Goal: Task Accomplishment & Management: Manage account settings

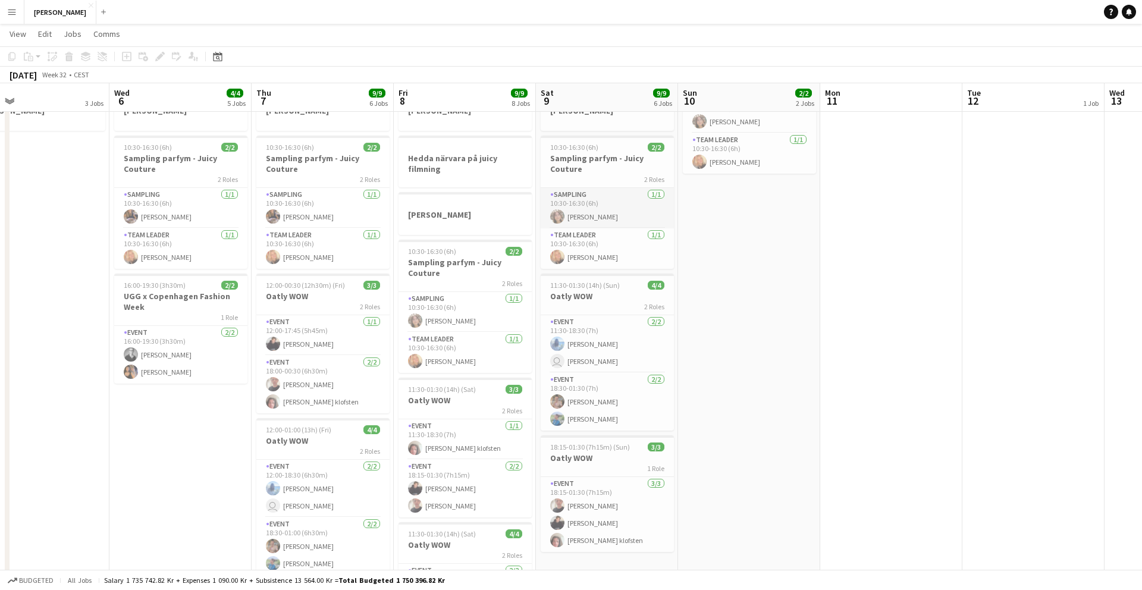
scroll to position [0, 315]
click at [481, 314] on app-card-role "Sampling [DATE] 10:30-16:30 (6h) [PERSON_NAME]" at bounding box center [467, 312] width 133 height 40
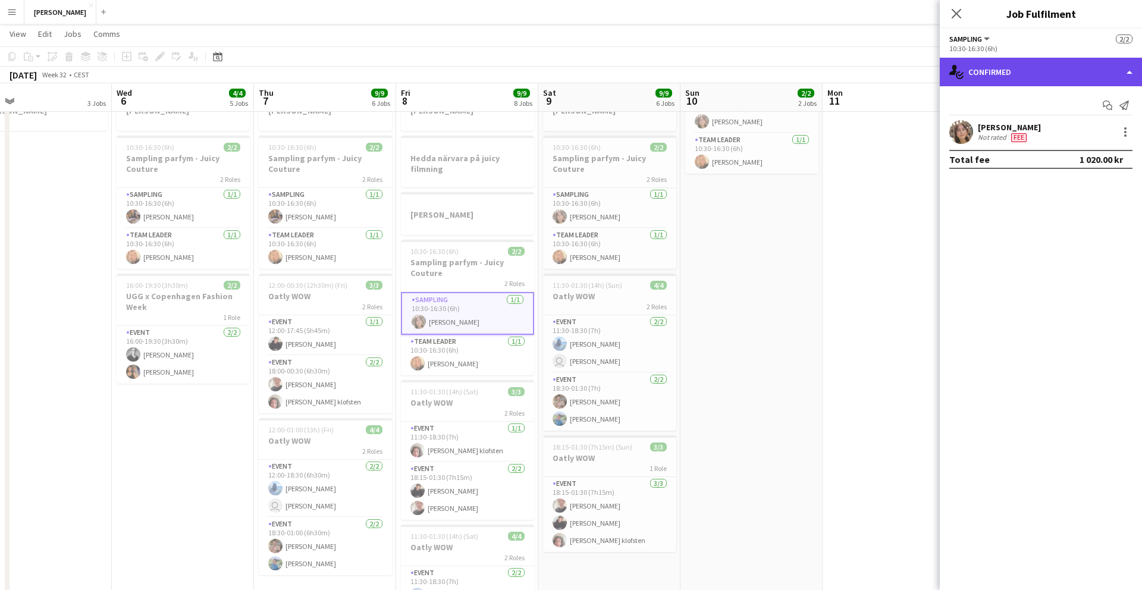
click at [1123, 77] on div "single-neutral-actions-check-2 Confirmed" at bounding box center [1041, 72] width 202 height 29
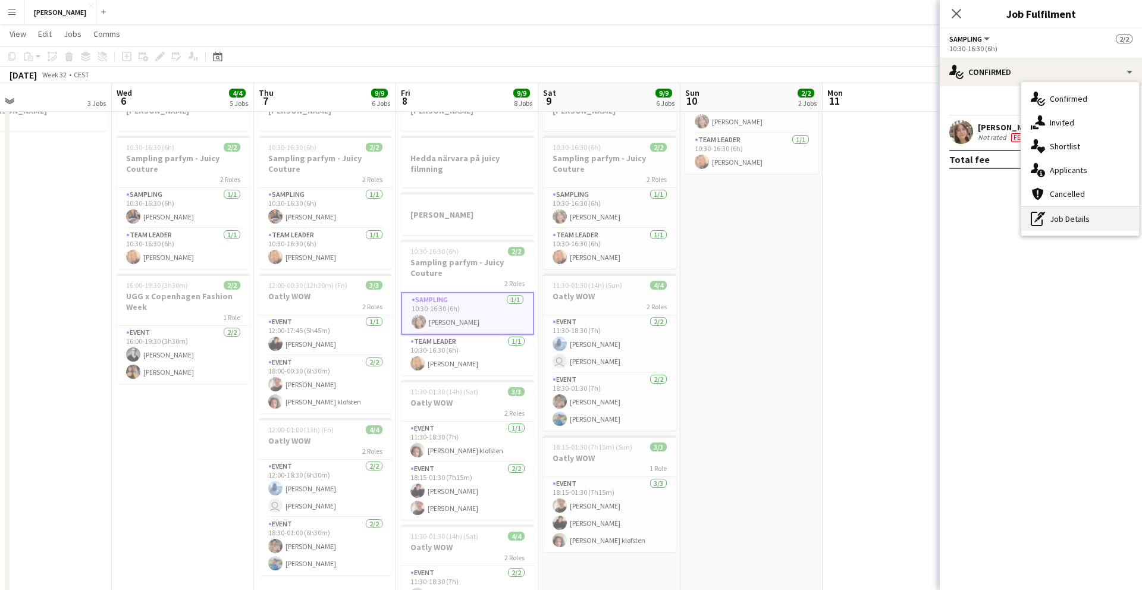
click at [1043, 216] on icon "pen-write" at bounding box center [1038, 219] width 14 height 14
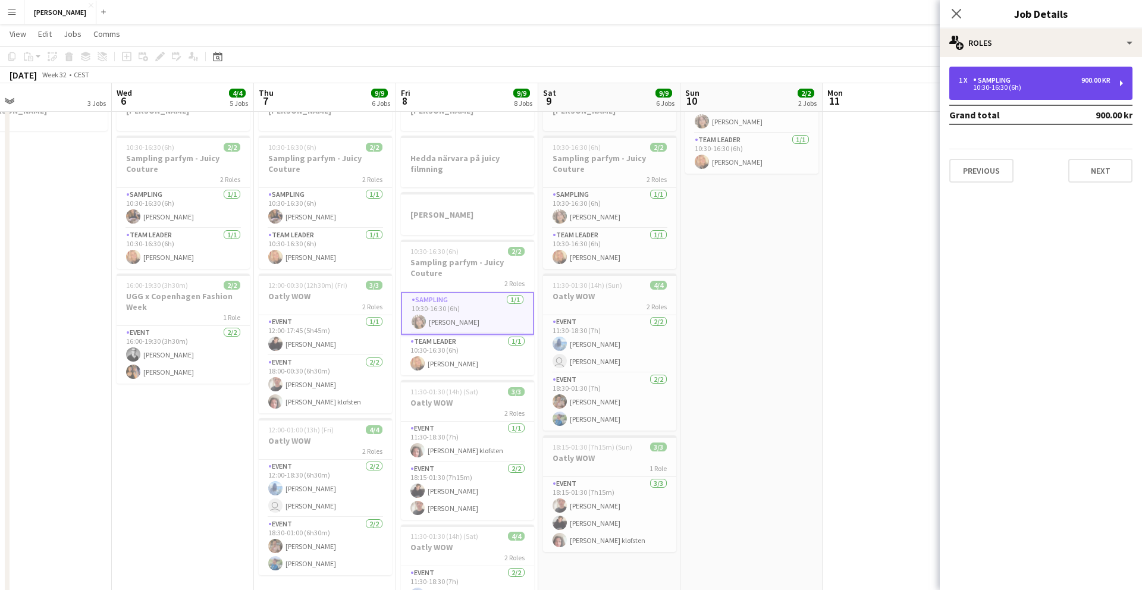
click at [1007, 85] on div "10:30-16:30 (6h)" at bounding box center [1035, 87] width 152 height 6
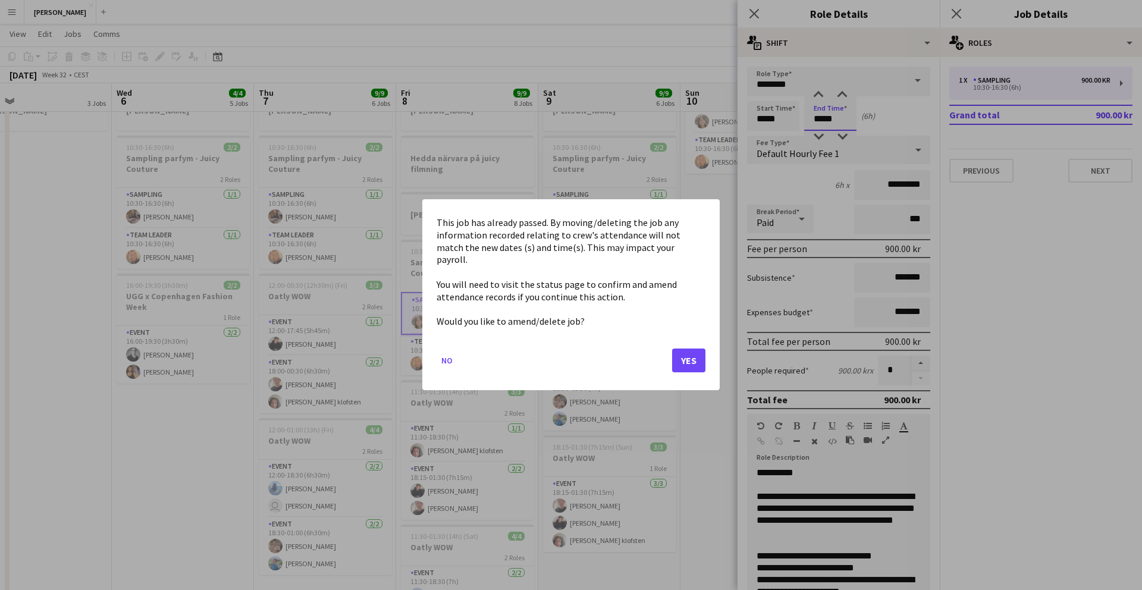
scroll to position [0, 0]
click at [840, 118] on body "Menu Boards Boards Boards All jobs Status Workforce Workforce My Workforce Recr…" at bounding box center [571, 291] width 1142 height 872
click at [692, 352] on button "Yes" at bounding box center [688, 361] width 33 height 24
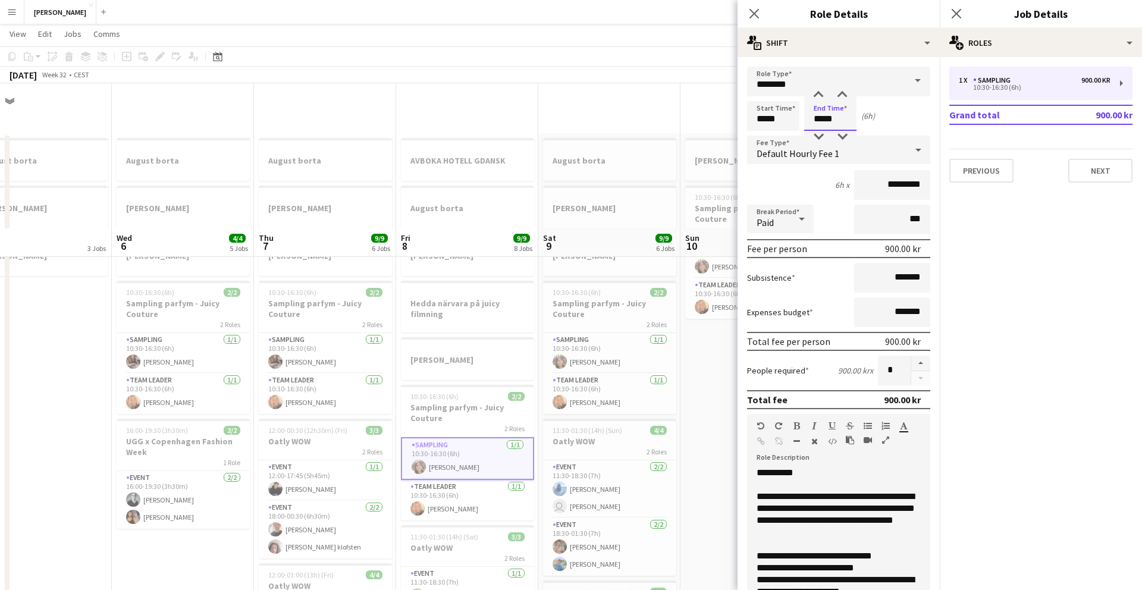
scroll to position [145, 0]
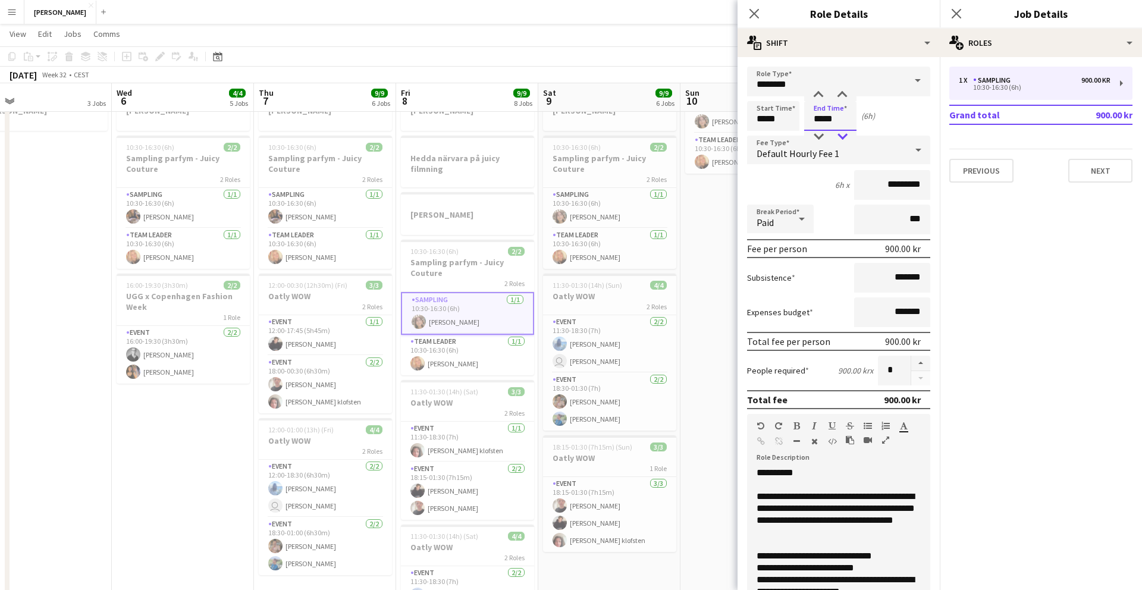
click at [840, 139] on div at bounding box center [843, 137] width 24 height 12
click at [844, 95] on div at bounding box center [843, 95] width 24 height 12
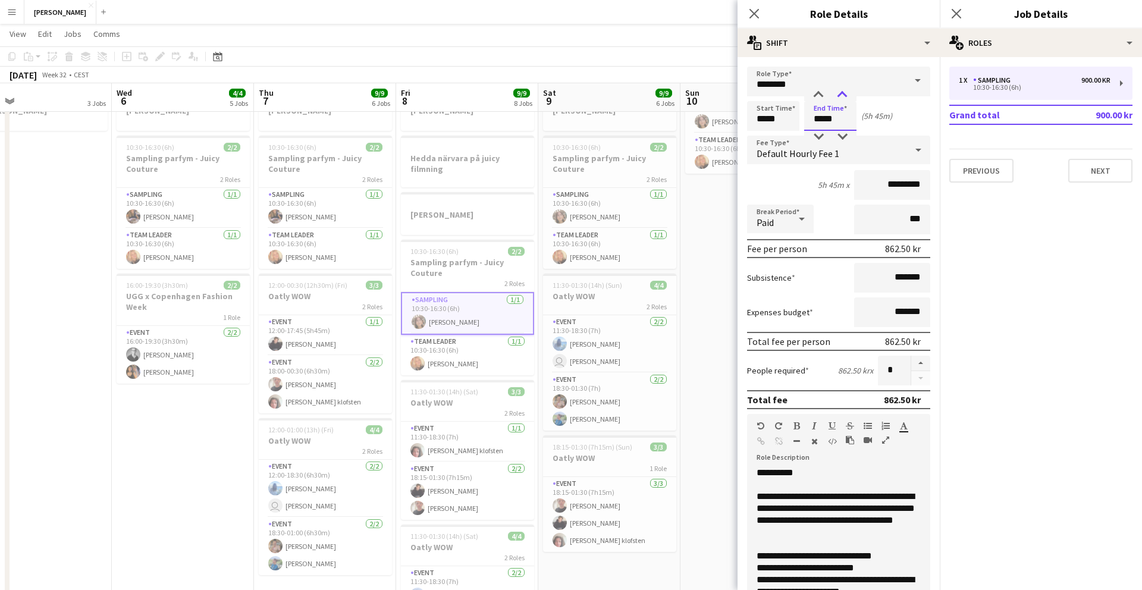
click at [844, 95] on div at bounding box center [843, 95] width 24 height 12
click at [816, 95] on div at bounding box center [819, 95] width 24 height 12
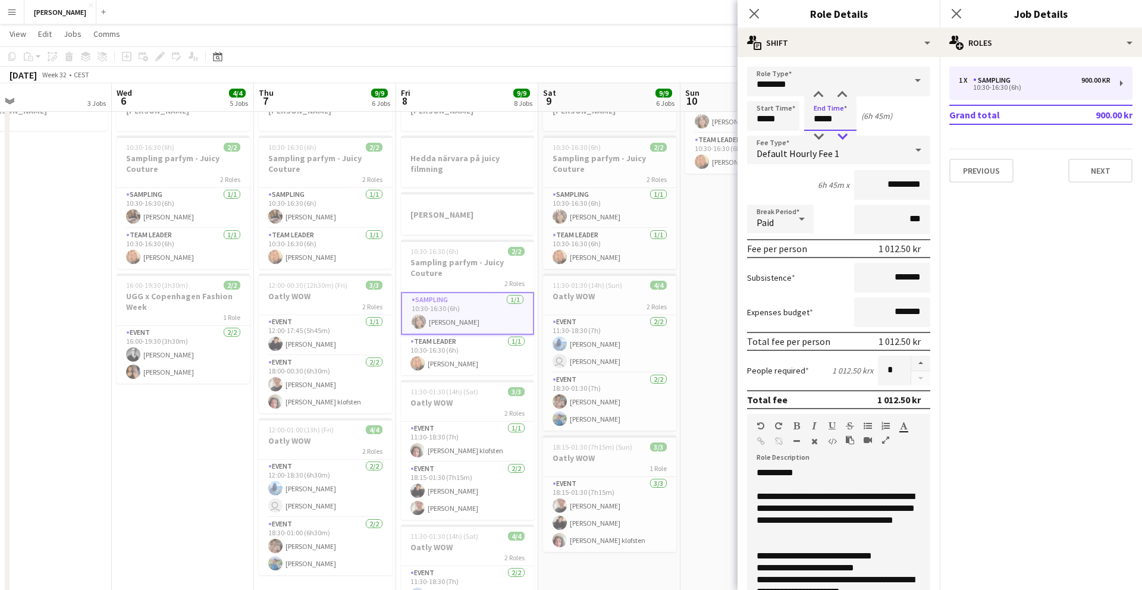
type input "*****"
click at [840, 140] on div at bounding box center [843, 137] width 24 height 12
click at [896, 124] on div "Start Time ***** End Time ***** (6h 30m)" at bounding box center [838, 116] width 183 height 30
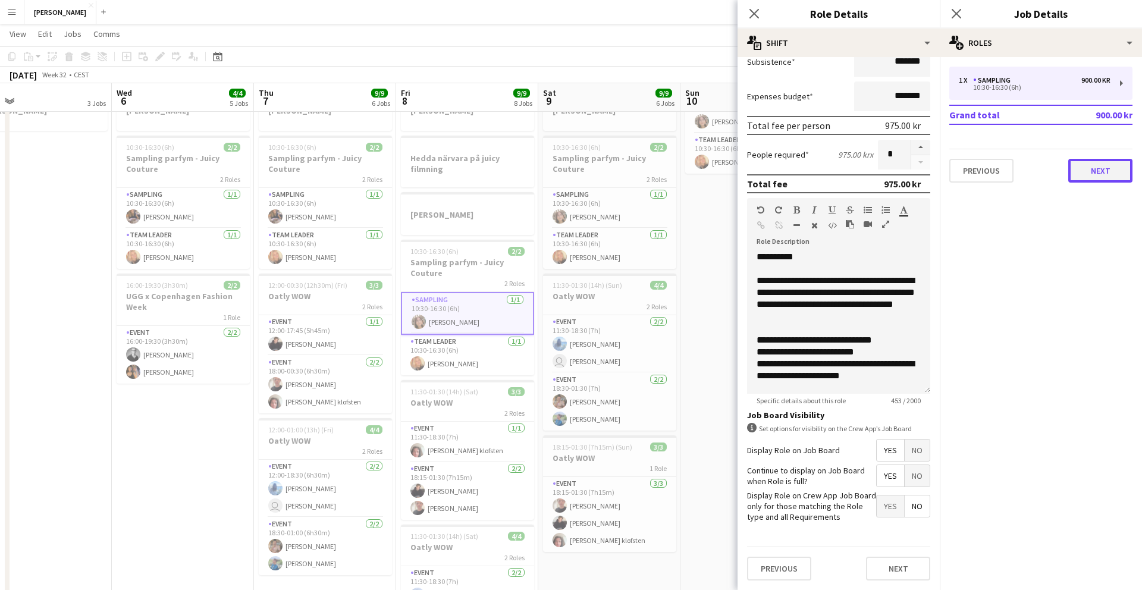
click at [1090, 178] on button "Next" at bounding box center [1101, 171] width 64 height 24
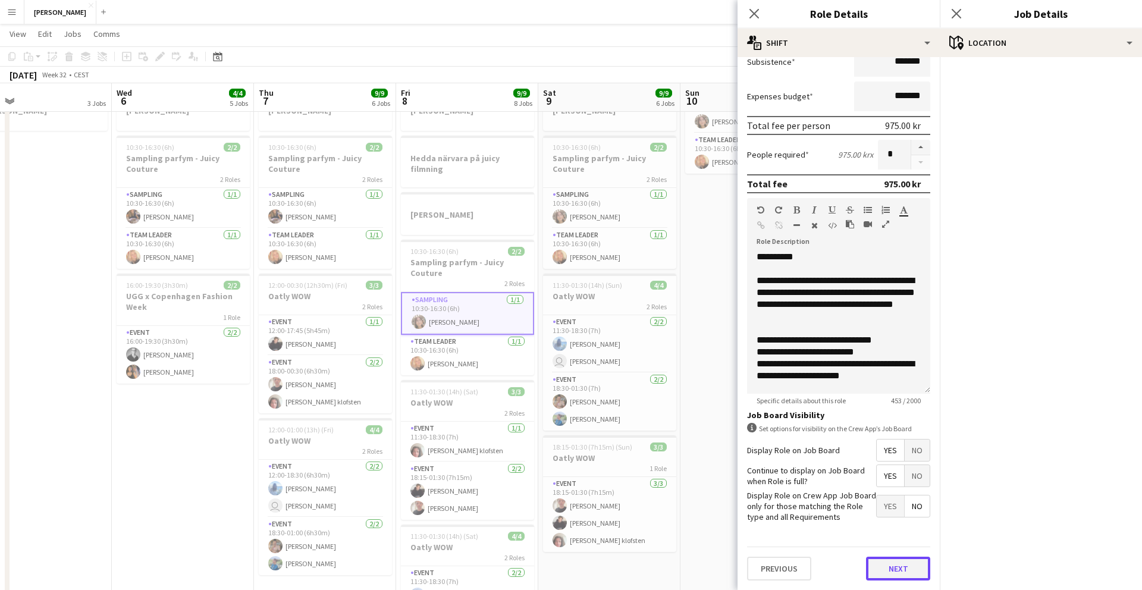
click at [887, 565] on button "Next" at bounding box center [898, 569] width 64 height 24
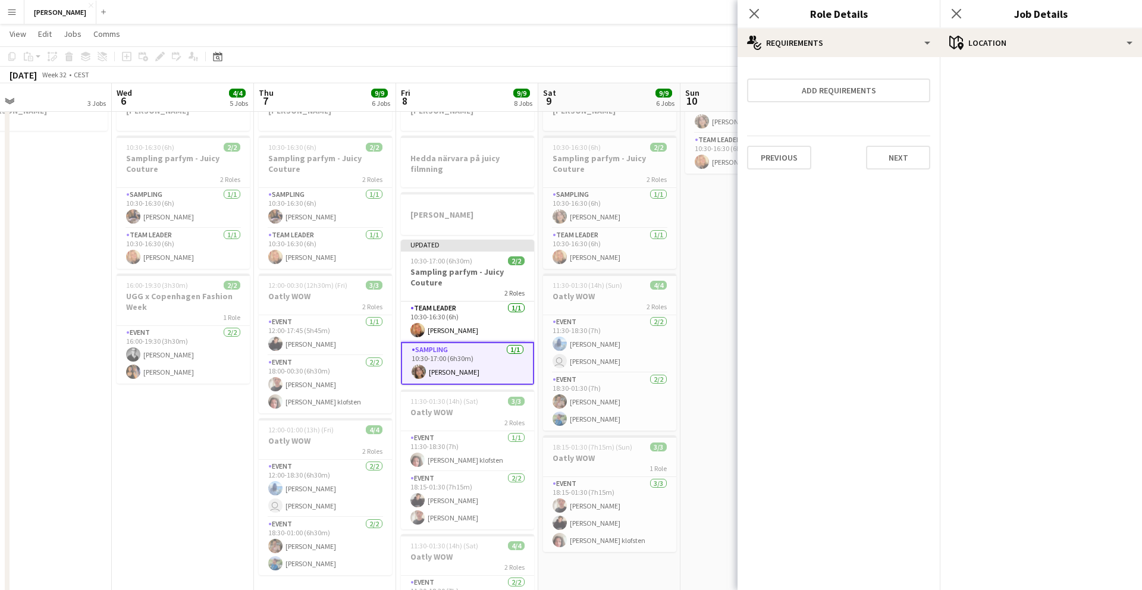
scroll to position [0, 0]
click at [909, 161] on button "Next" at bounding box center [898, 158] width 64 height 24
click at [909, 161] on button "Finish" at bounding box center [908, 160] width 45 height 24
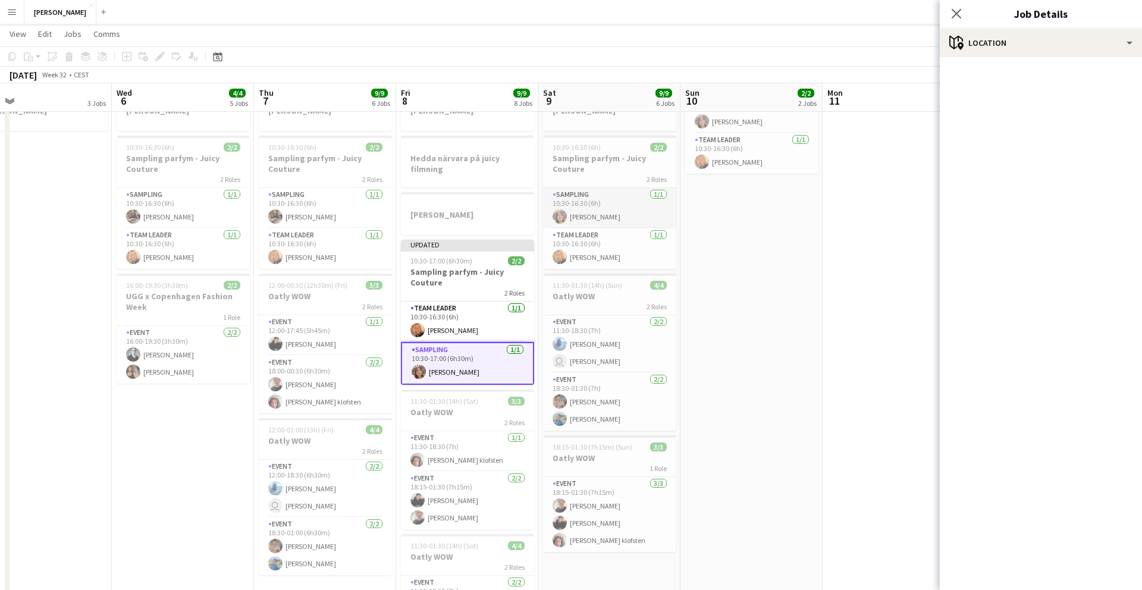
click at [606, 224] on app-card-role "Sampling [DATE] 10:30-16:30 (6h) [PERSON_NAME]" at bounding box center [609, 208] width 133 height 40
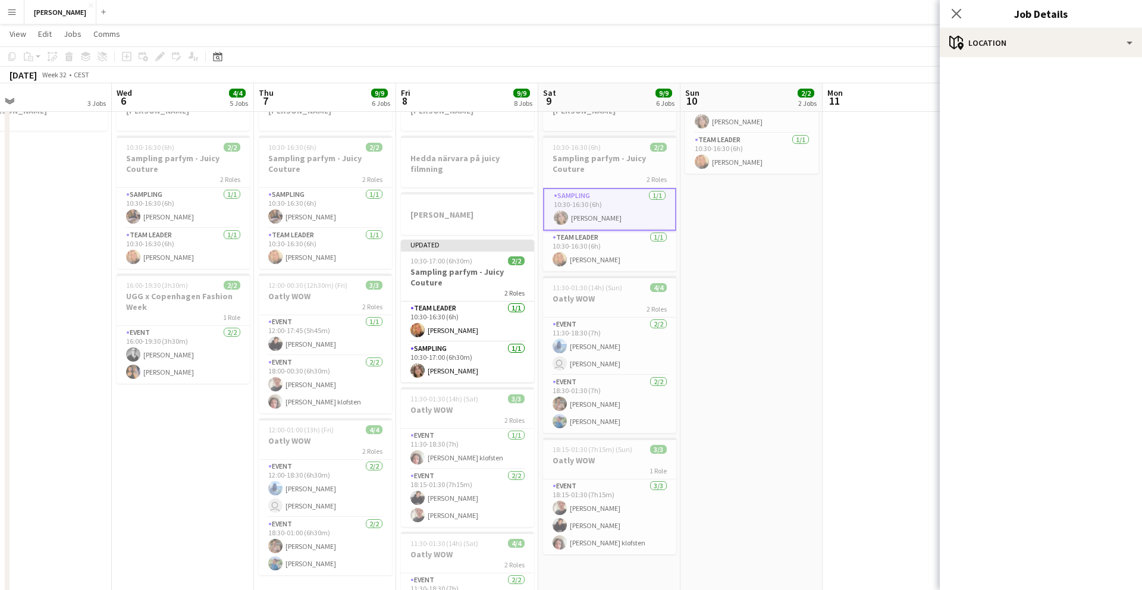
click at [615, 216] on app-card-role "Sampling [DATE] 10:30-16:30 (6h) [PERSON_NAME]" at bounding box center [609, 209] width 133 height 43
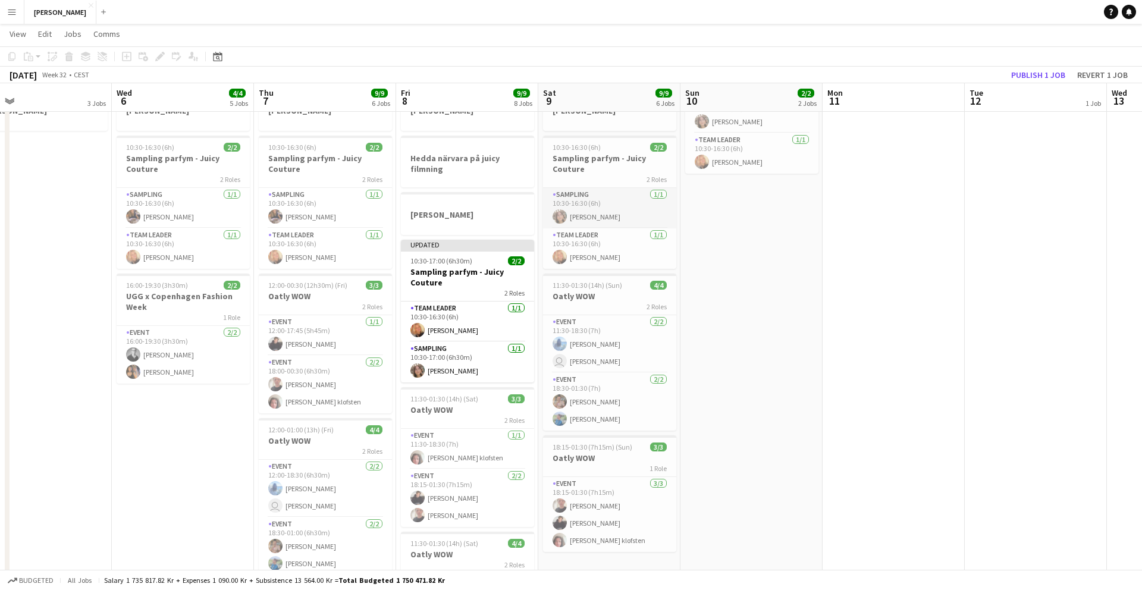
click at [613, 211] on app-card-role "Sampling [DATE] 10:30-16:30 (6h) [PERSON_NAME]" at bounding box center [609, 208] width 133 height 40
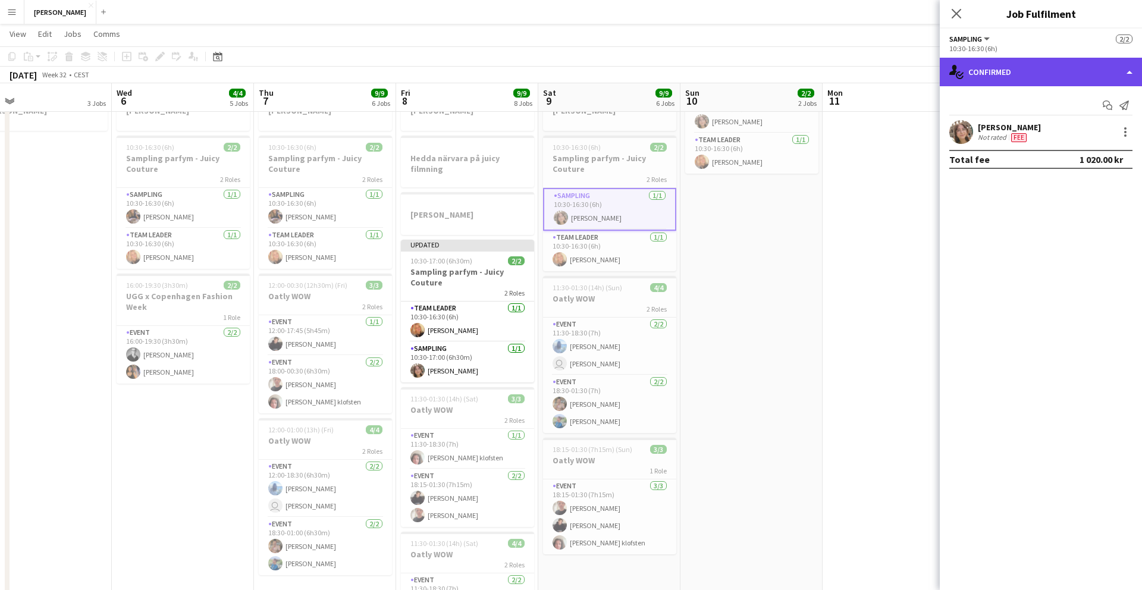
click at [1068, 79] on div "single-neutral-actions-check-2 Confirmed" at bounding box center [1041, 72] width 202 height 29
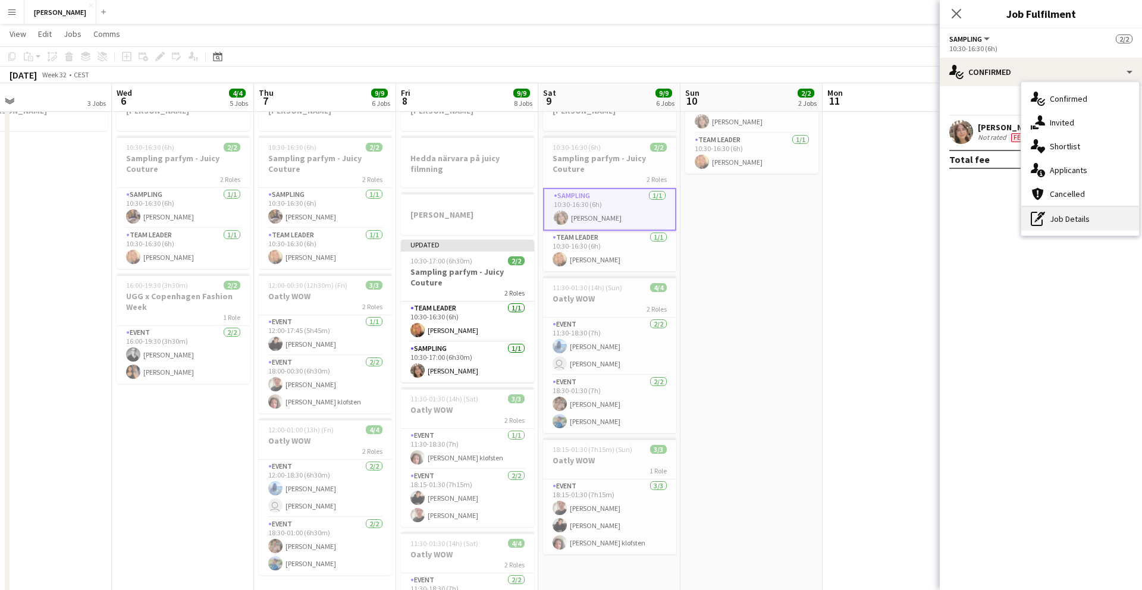
click at [1041, 226] on icon at bounding box center [1037, 219] width 12 height 14
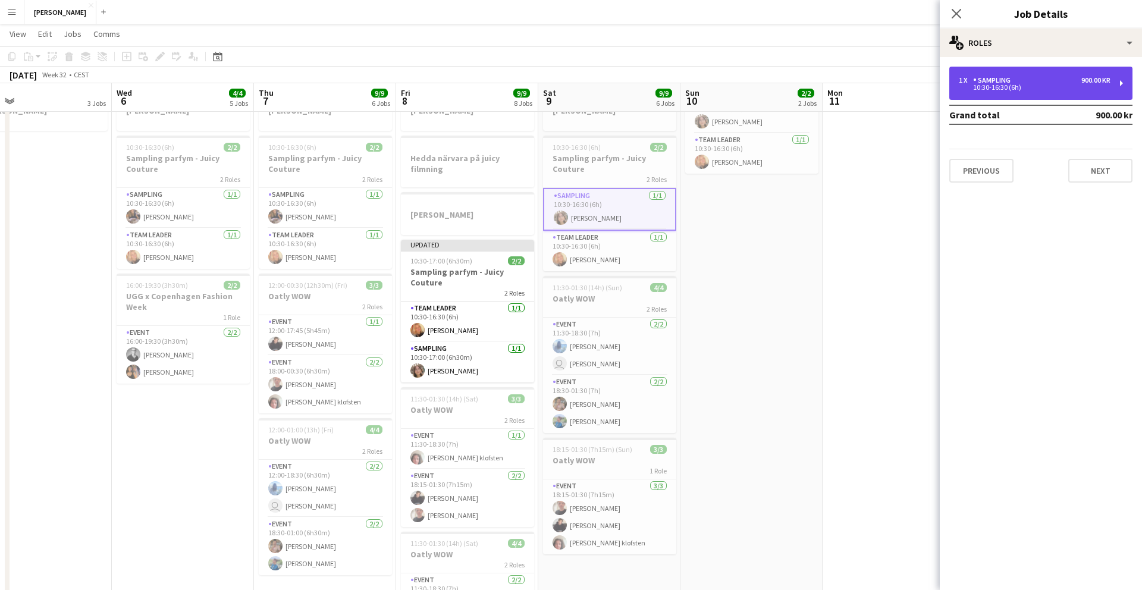
click at [1062, 84] on div "10:30-16:30 (6h)" at bounding box center [1035, 87] width 152 height 6
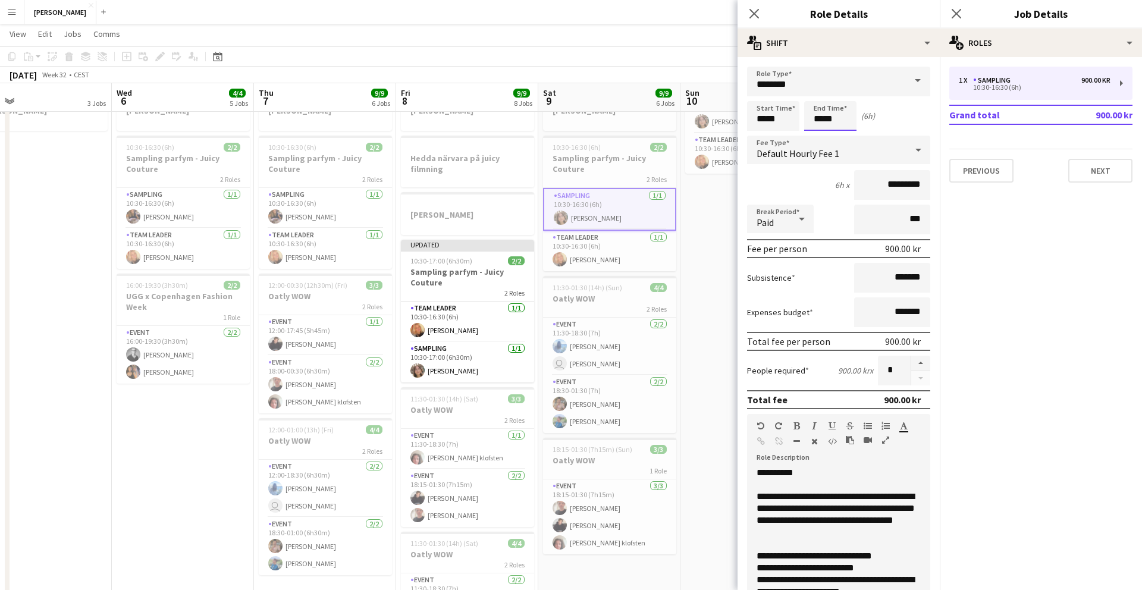
click at [841, 111] on body "Menu Boards Boards Boards All jobs Status Workforce Workforce My Workforce Recr…" at bounding box center [571, 291] width 1142 height 872
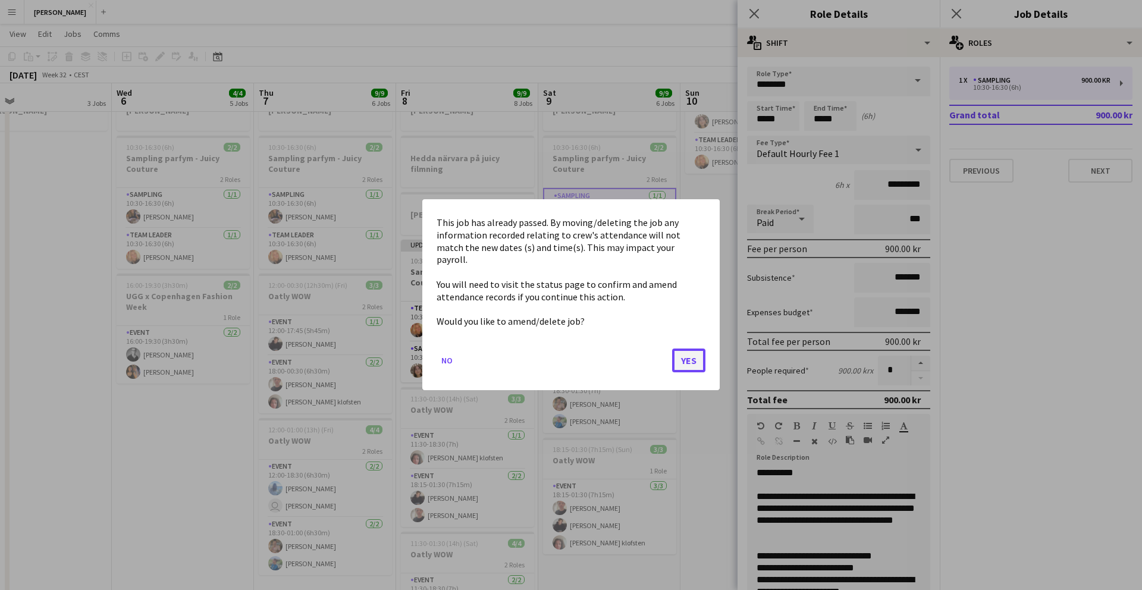
click at [696, 356] on button "Yes" at bounding box center [688, 361] width 33 height 24
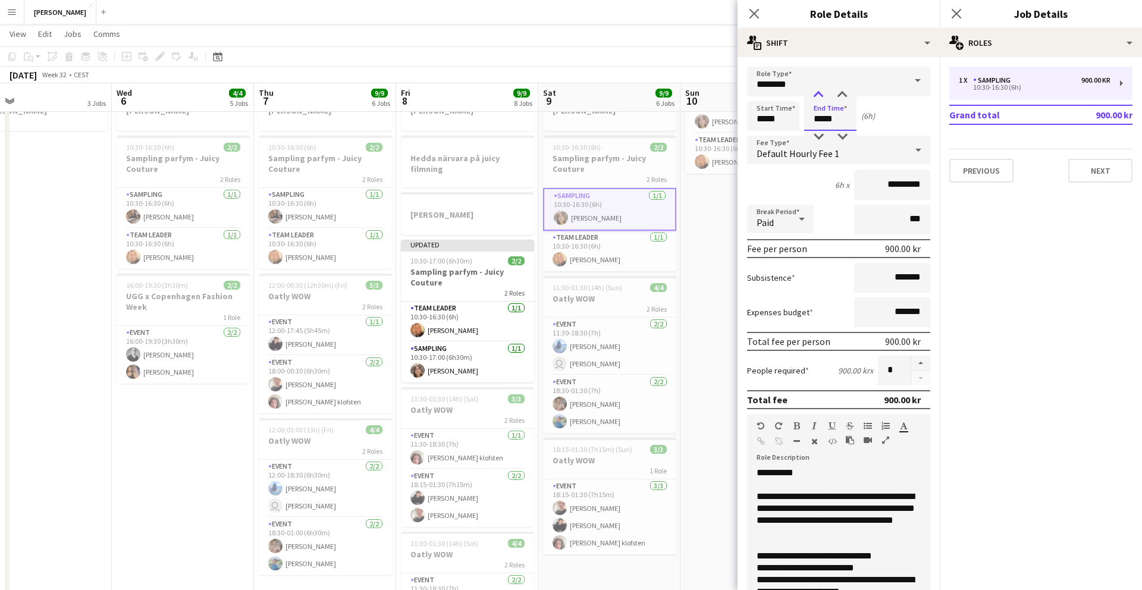
click at [819, 96] on div at bounding box center [819, 95] width 24 height 12
click at [844, 138] on div at bounding box center [843, 137] width 24 height 12
type input "*****"
click at [844, 138] on div at bounding box center [843, 137] width 24 height 12
click at [880, 130] on div "Start Time ***** End Time ***** (6h 30m)" at bounding box center [838, 116] width 183 height 30
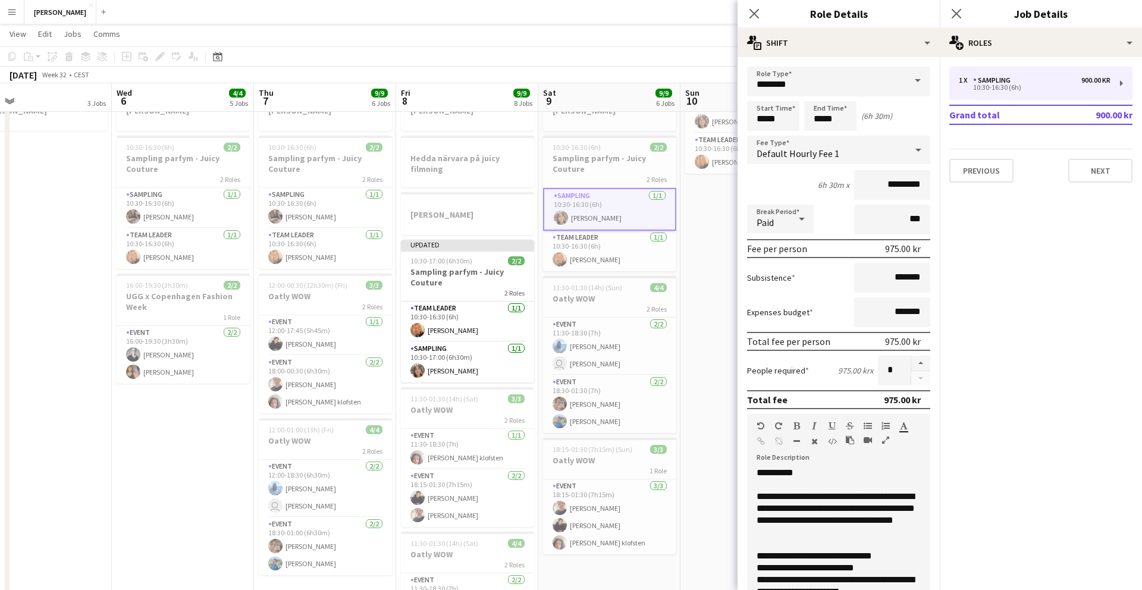
scroll to position [216, 0]
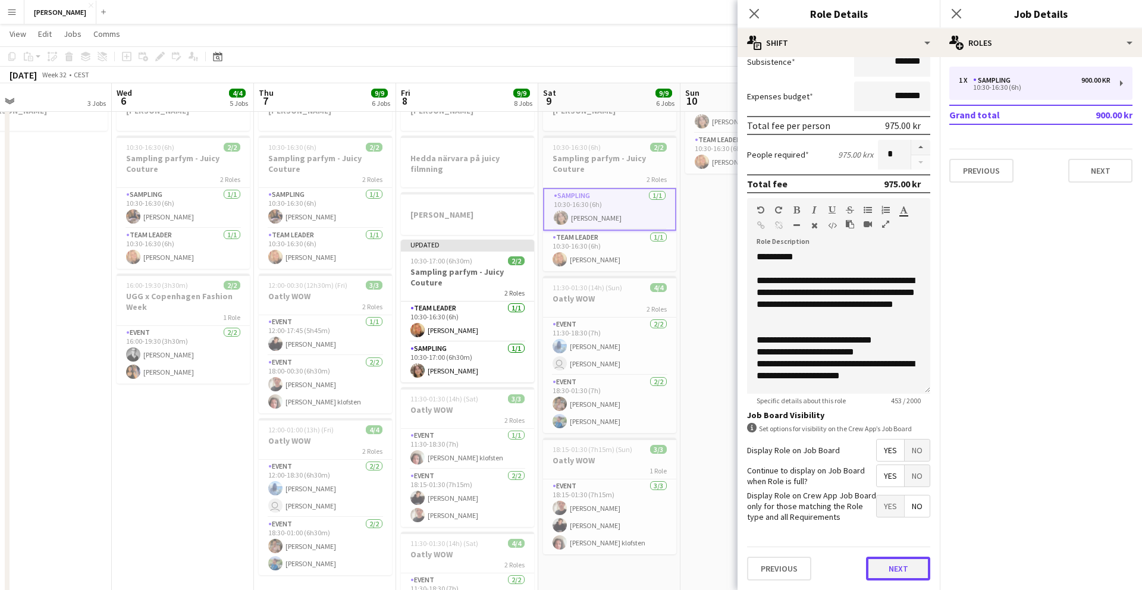
click at [909, 569] on button "Next" at bounding box center [898, 569] width 64 height 24
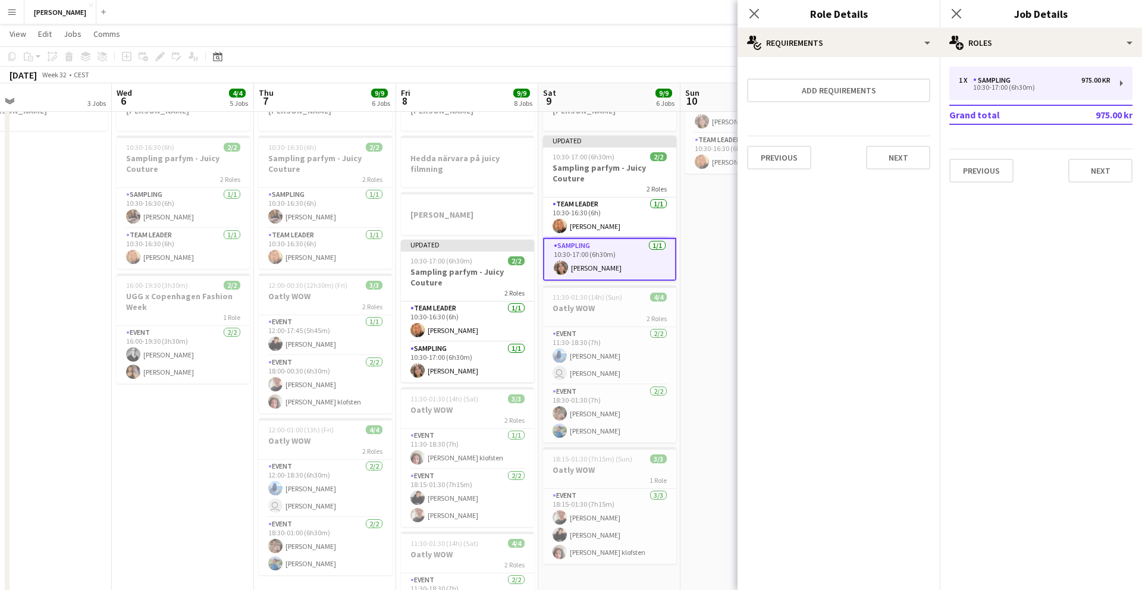
scroll to position [0, 0]
click at [892, 160] on button "Next" at bounding box center [898, 158] width 64 height 24
click at [892, 160] on button "Finish" at bounding box center [908, 160] width 45 height 24
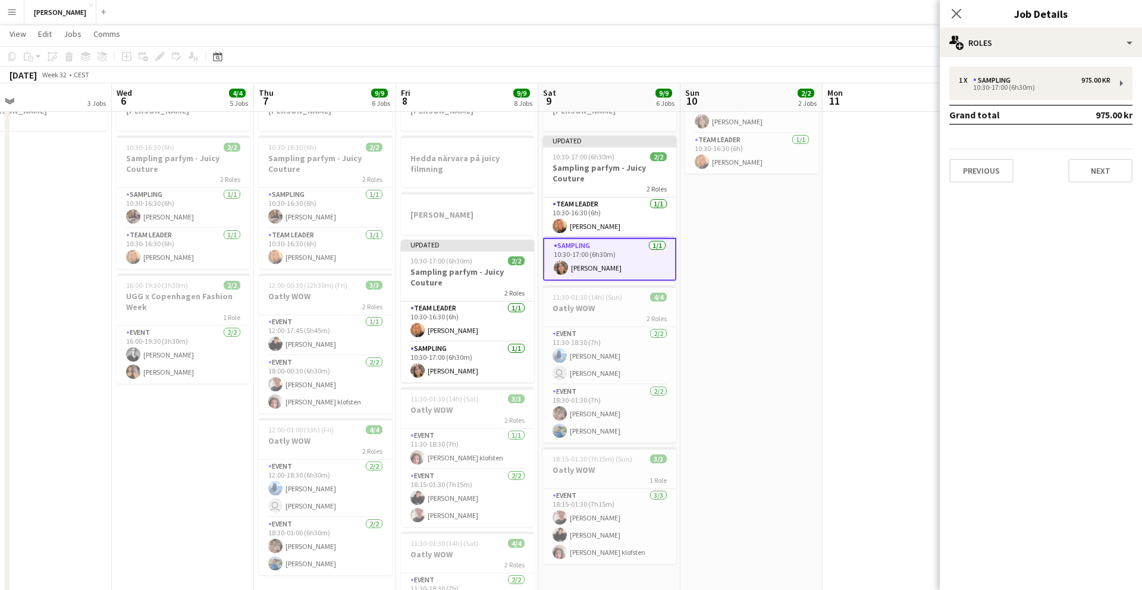
scroll to position [0, 314]
click at [868, 173] on app-date-cell at bounding box center [895, 347] width 142 height 719
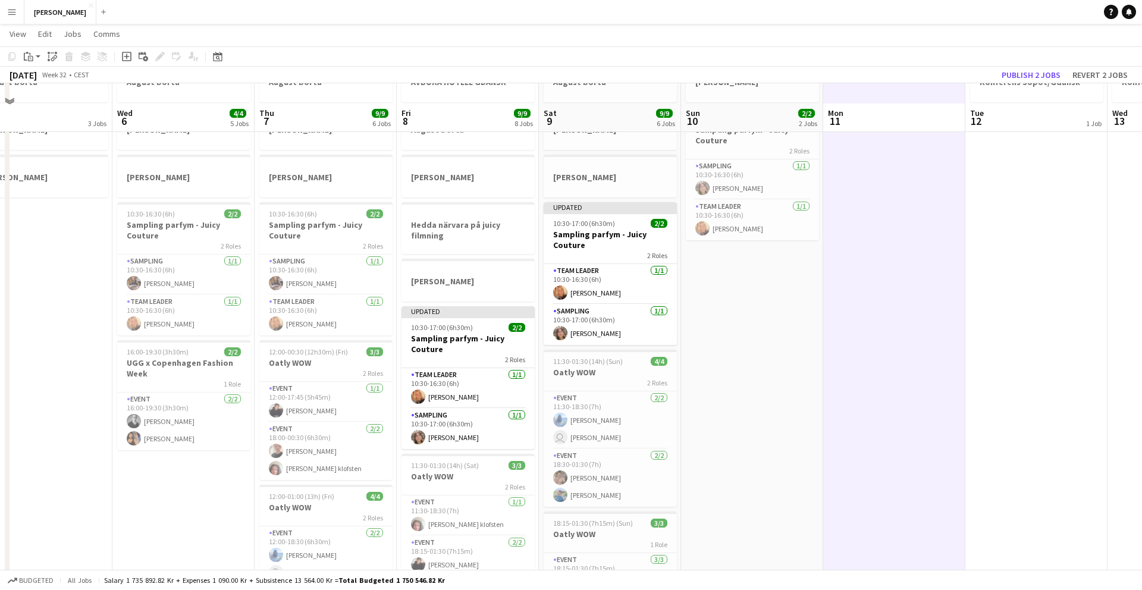
scroll to position [71, 0]
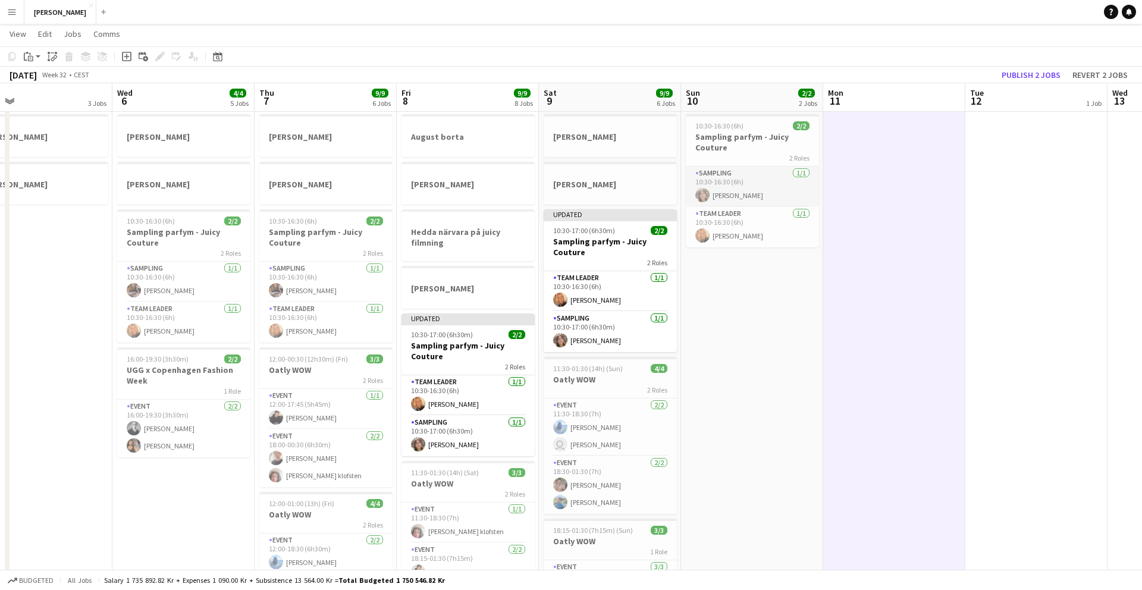
click at [743, 186] on app-card-role "Sampling [DATE] 10:30-16:30 (6h) [PERSON_NAME]" at bounding box center [752, 187] width 133 height 40
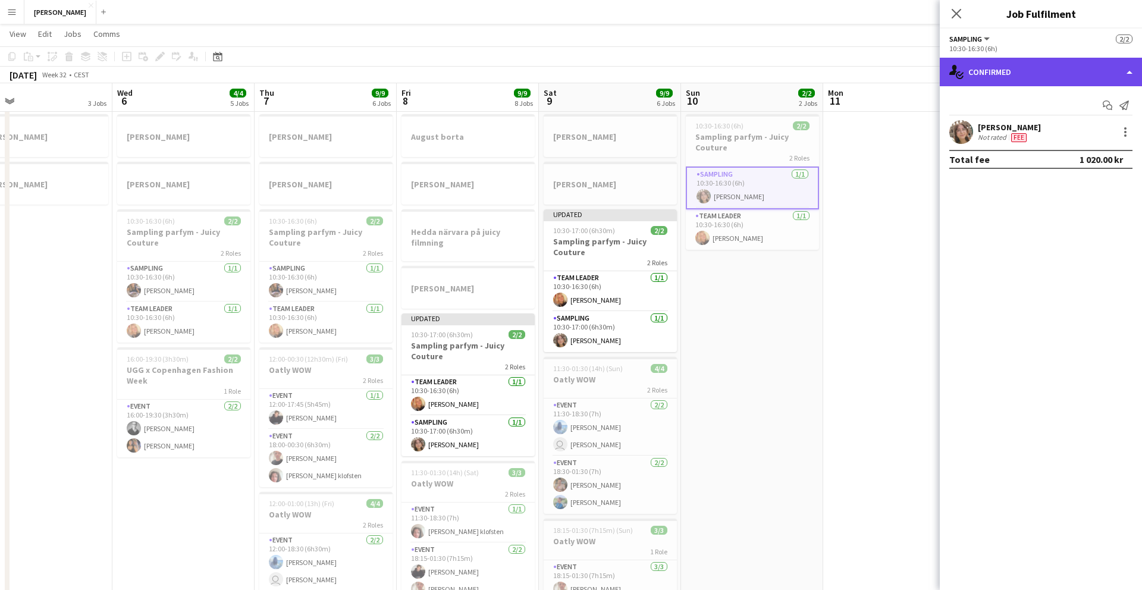
click at [1045, 71] on div "single-neutral-actions-check-2 Confirmed" at bounding box center [1041, 72] width 202 height 29
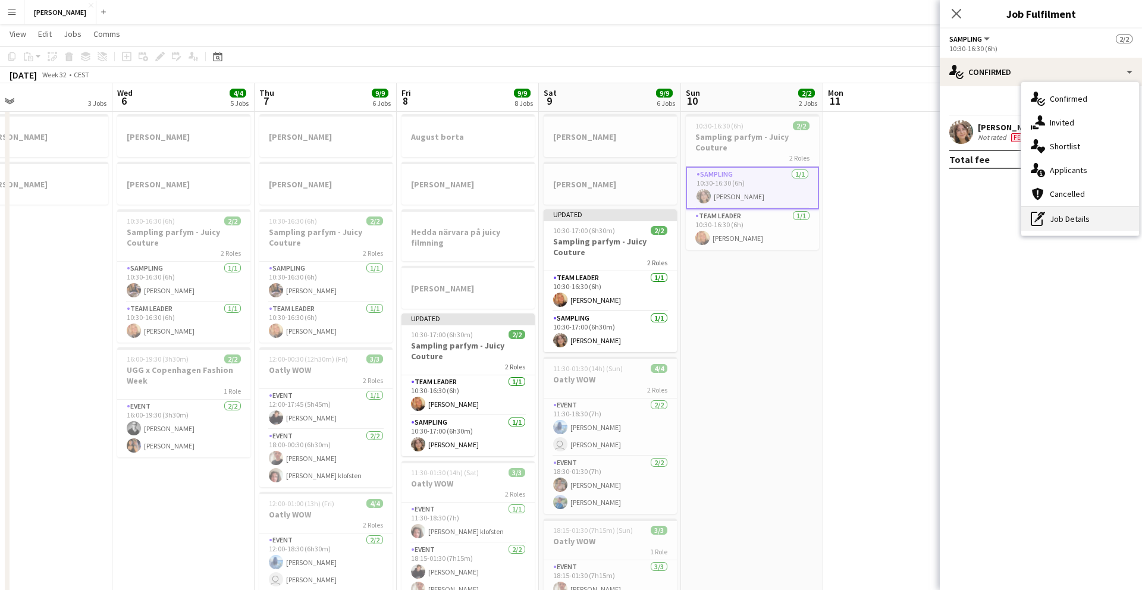
click at [1045, 217] on icon "pen-write" at bounding box center [1038, 219] width 14 height 14
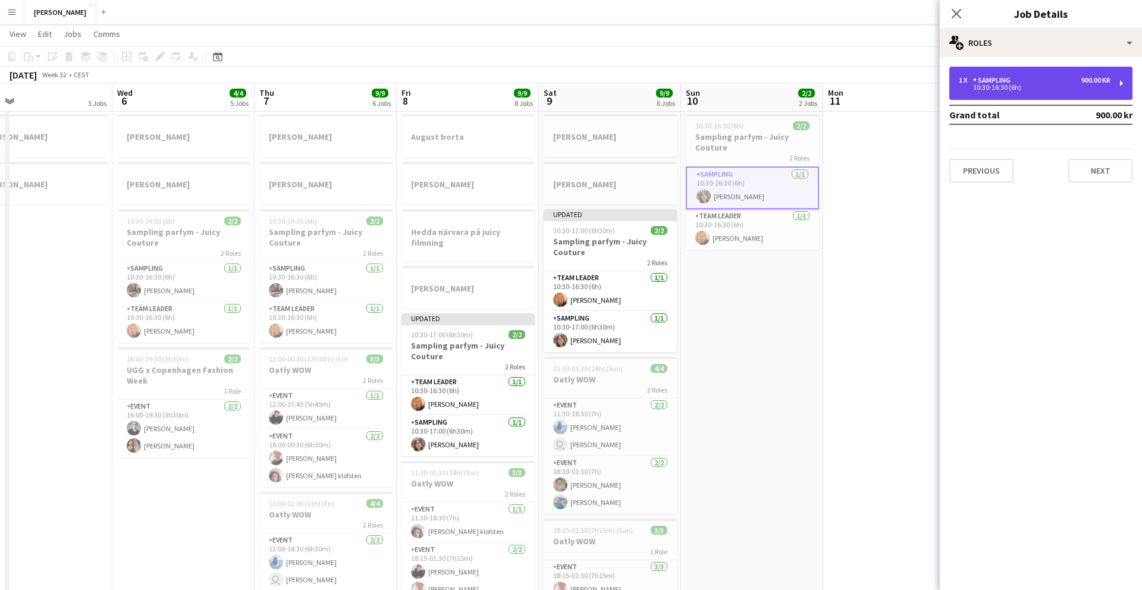
click at [1011, 97] on div "1 x Sampling 900.00 kr 10:30-16:30 (6h)" at bounding box center [1041, 83] width 183 height 33
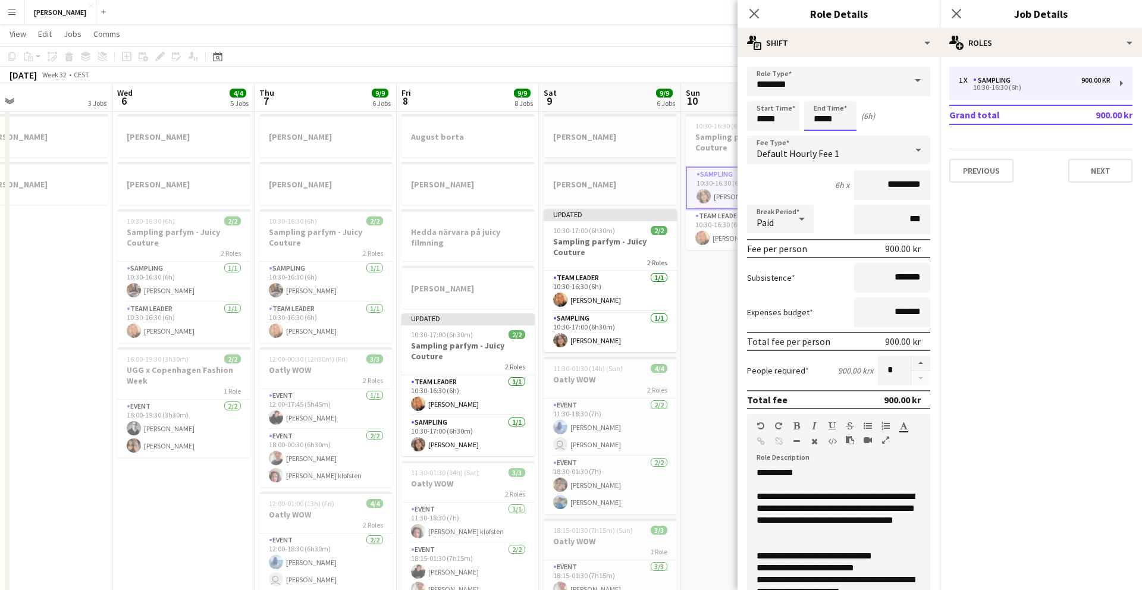
scroll to position [0, 0]
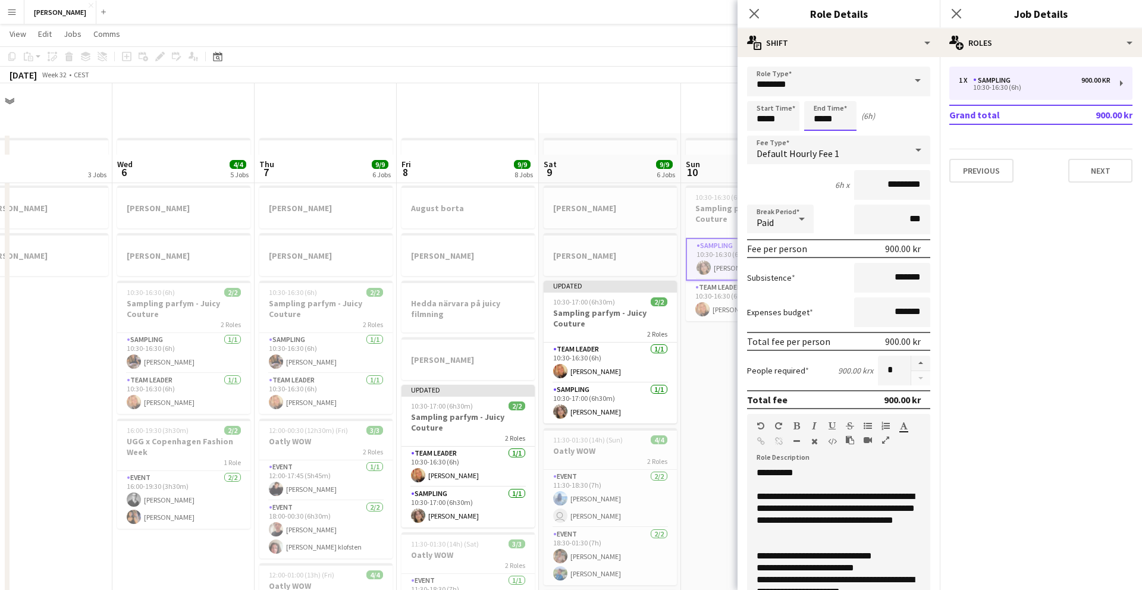
click at [825, 114] on body "Menu Boards Boards Boards All jobs Status Workforce Workforce My Workforce Recr…" at bounding box center [571, 436] width 1142 height 872
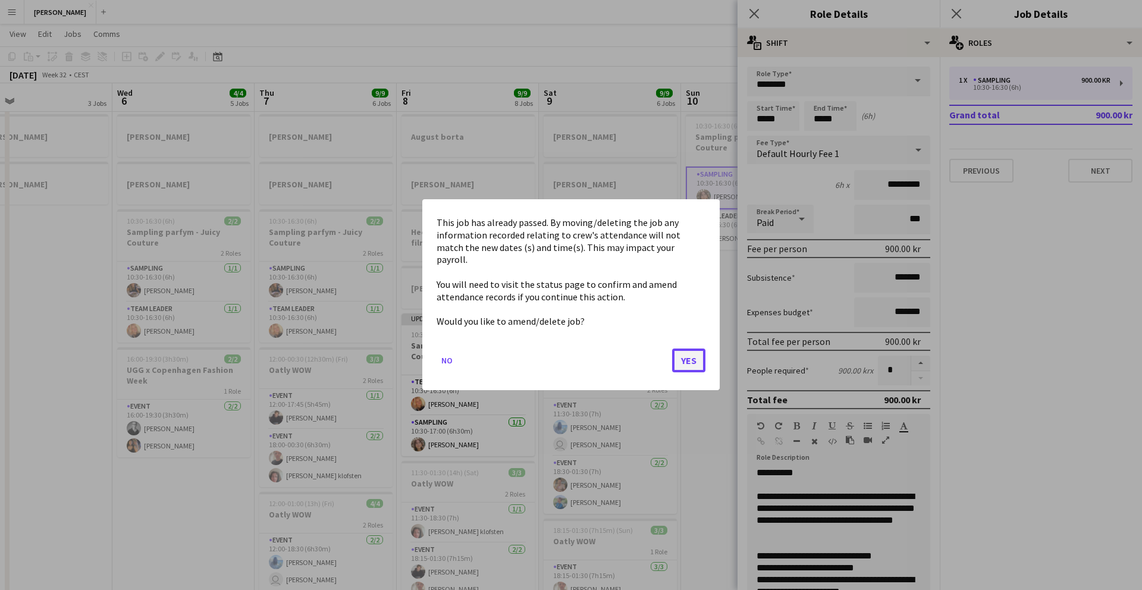
click at [695, 353] on button "Yes" at bounding box center [688, 361] width 33 height 24
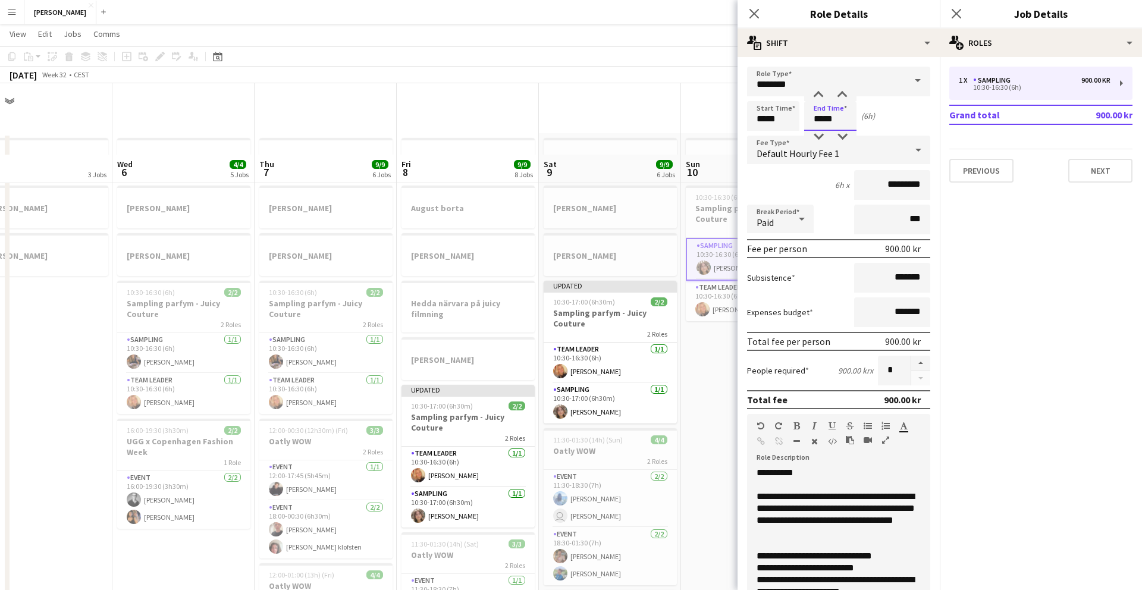
scroll to position [71, 0]
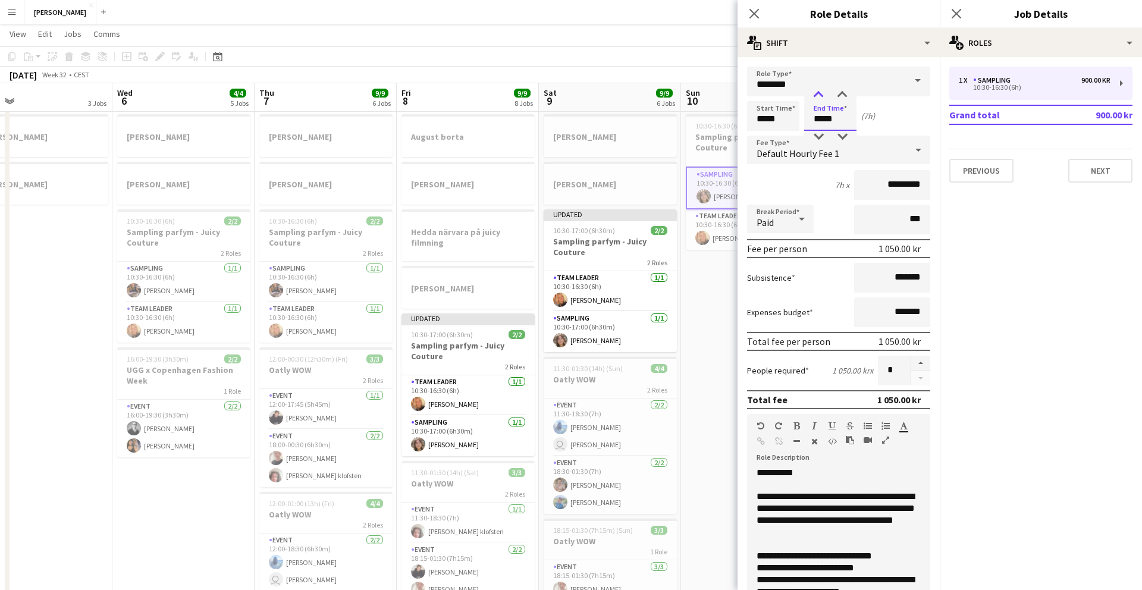
click at [813, 93] on div at bounding box center [819, 95] width 24 height 12
click at [839, 135] on div at bounding box center [843, 137] width 24 height 12
type input "*****"
click at [839, 135] on div at bounding box center [843, 137] width 24 height 12
click at [896, 126] on div "Start Time ***** End Time ***** (6h 30m)" at bounding box center [838, 116] width 183 height 30
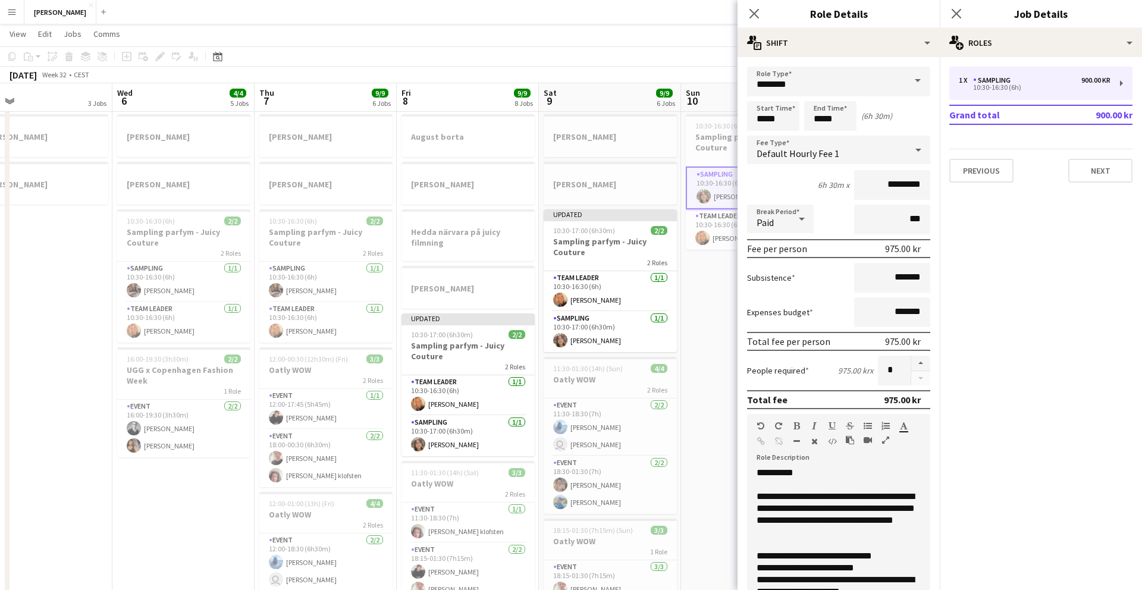
scroll to position [216, 0]
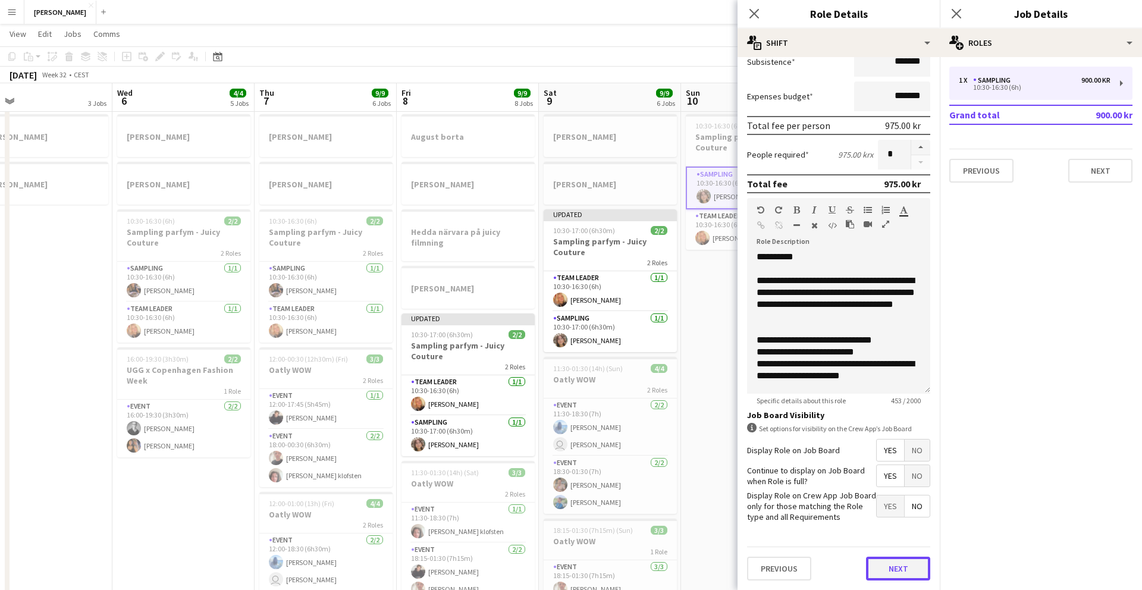
click at [877, 565] on button "Next" at bounding box center [898, 569] width 64 height 24
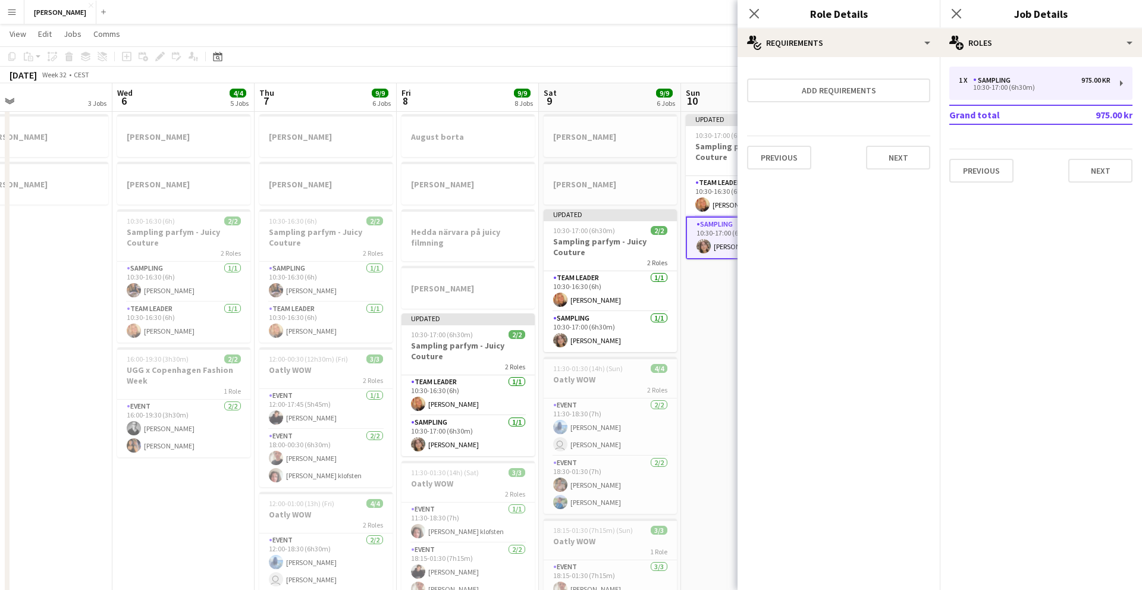
scroll to position [0, 0]
click at [897, 174] on div "Previous Next" at bounding box center [838, 157] width 183 height 43
click at [900, 165] on button "Next" at bounding box center [898, 158] width 64 height 24
click at [900, 165] on button "Finish" at bounding box center [908, 160] width 45 height 24
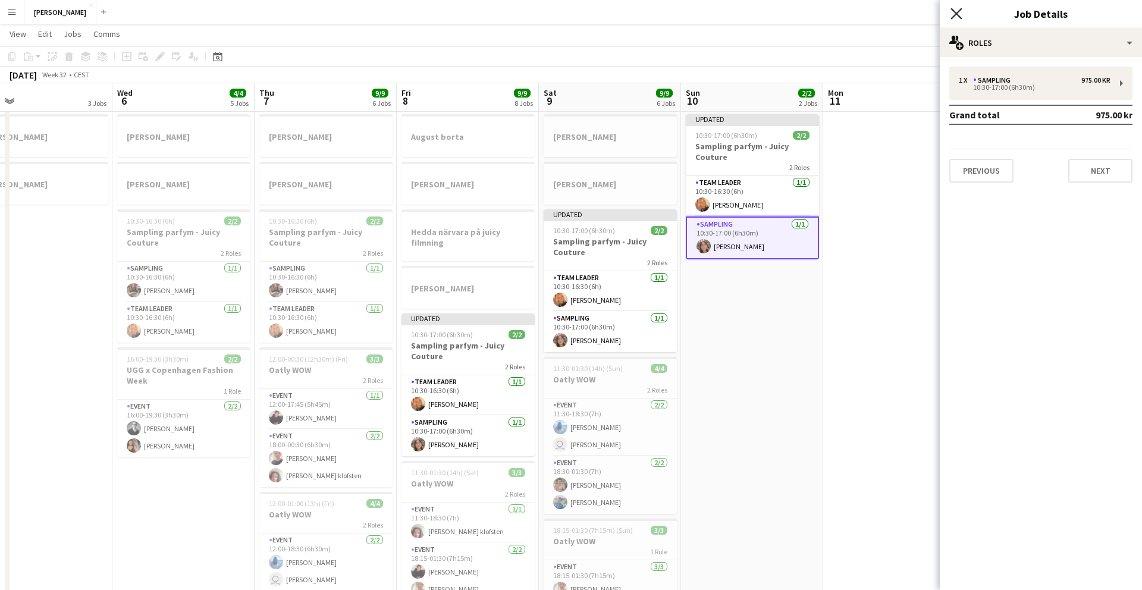
click at [958, 15] on icon at bounding box center [956, 13] width 11 height 11
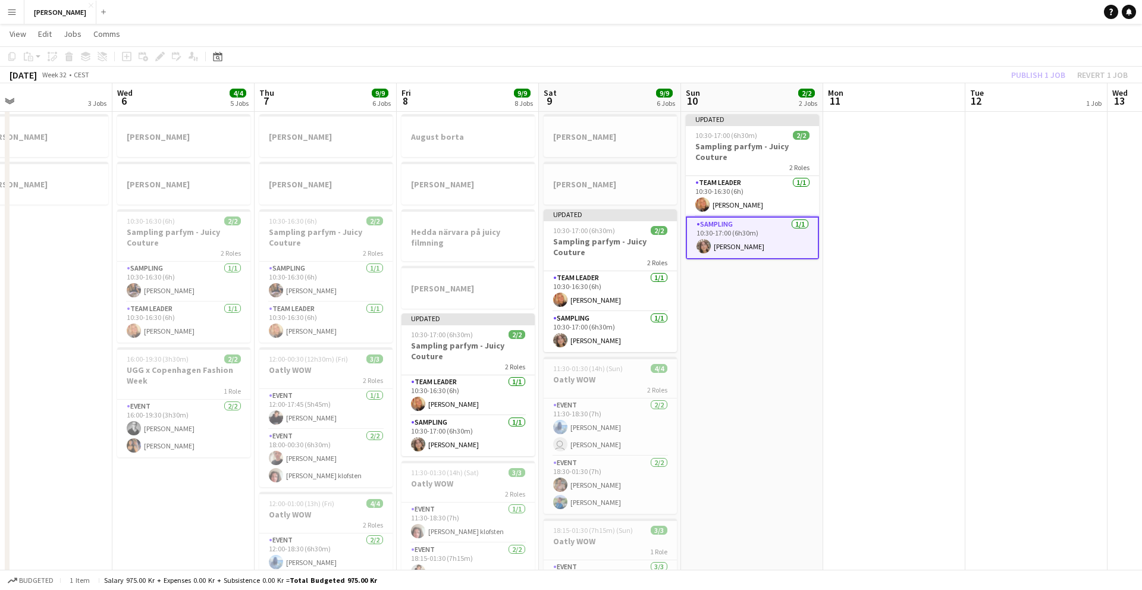
click at [1009, 199] on app-date-cell "Konferens Sopot/Gdansk" at bounding box center [1037, 421] width 142 height 719
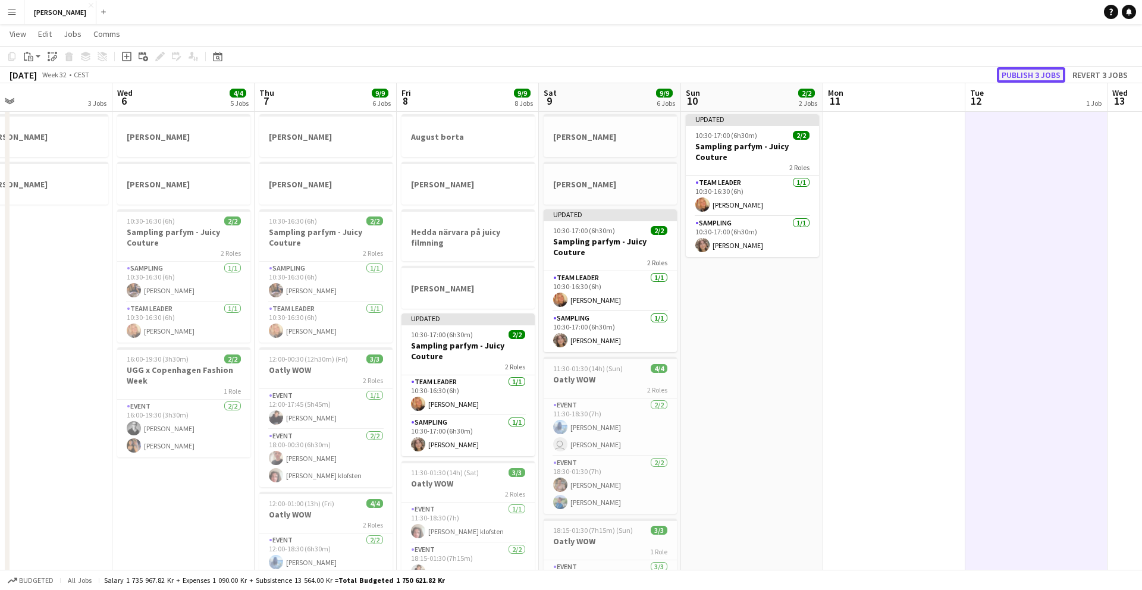
click at [1029, 78] on button "Publish 3 jobs" at bounding box center [1031, 74] width 68 height 15
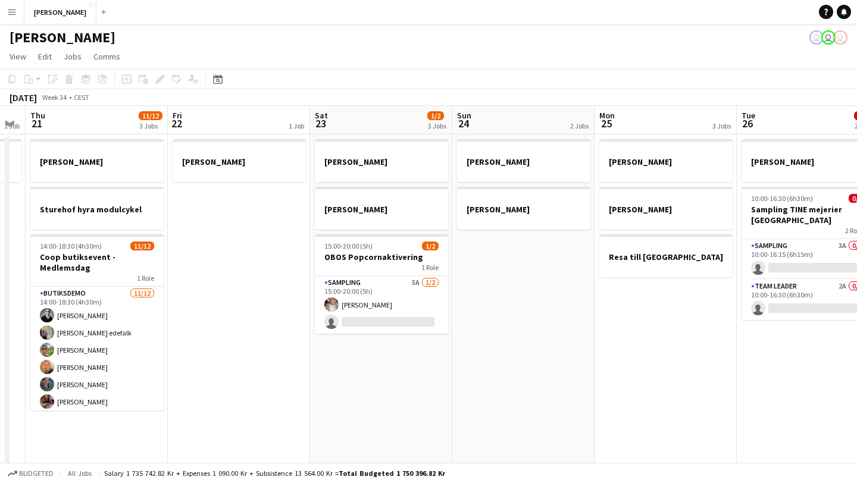
scroll to position [0, 550]
